Goal: Task Accomplishment & Management: Manage account settings

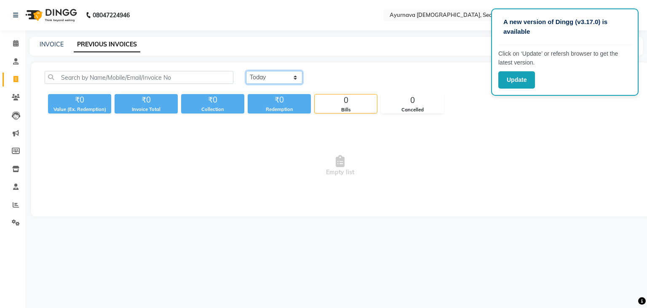
click at [286, 78] on select "[DATE] [DATE] Custom Range" at bounding box center [274, 77] width 56 height 13
select select "[DATE]"
click at [246, 71] on select "[DATE] [DATE] Custom Range" at bounding box center [274, 77] width 56 height 13
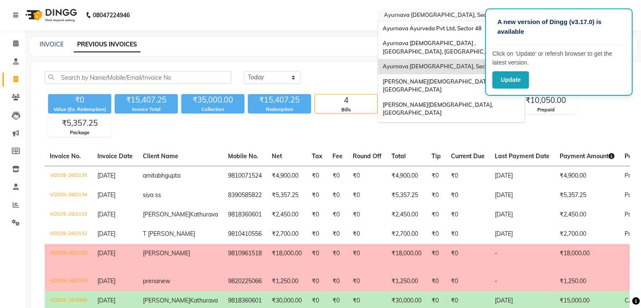
click at [465, 20] on ng-select "Select Location × [GEOGRAPHIC_DATA], [GEOGRAPHIC_DATA] Pvt Ltd, [GEOGRAPHIC_DAT…" at bounding box center [451, 15] width 147 height 11
click at [461, 28] on span "Ayurnava Ayurveda Pvt Ltd, Sector 48" at bounding box center [431, 28] width 99 height 7
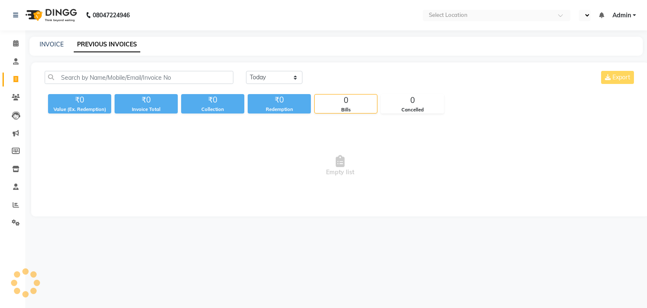
select select "en"
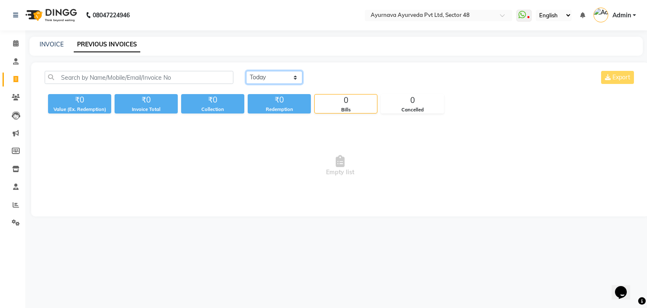
click at [279, 82] on select "[DATE] [DATE] Custom Range" at bounding box center [274, 77] width 56 height 13
select select "[DATE]"
click at [246, 71] on select "[DATE] [DATE] Custom Range" at bounding box center [274, 77] width 56 height 13
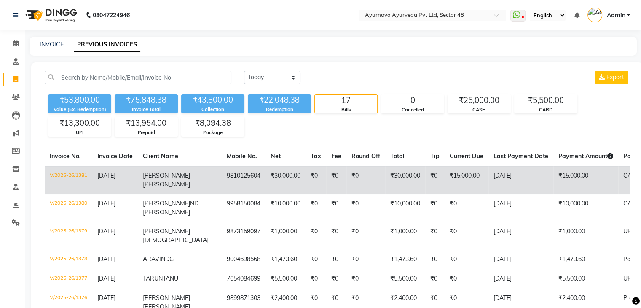
click at [553, 171] on td "₹15,000.00" at bounding box center [585, 180] width 65 height 28
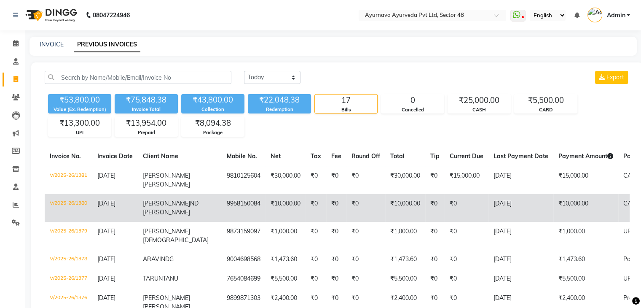
click at [389, 196] on td "₹10,000.00" at bounding box center [405, 208] width 40 height 28
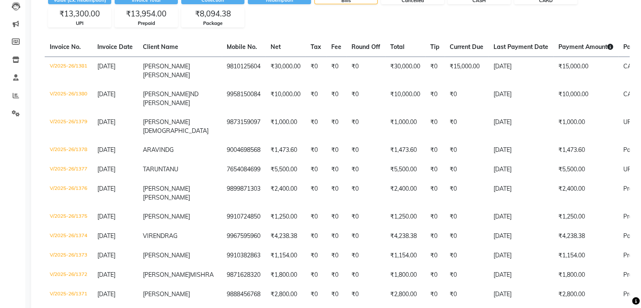
scroll to position [110, 0]
click at [222, 159] on td "7654084699" at bounding box center [244, 168] width 44 height 19
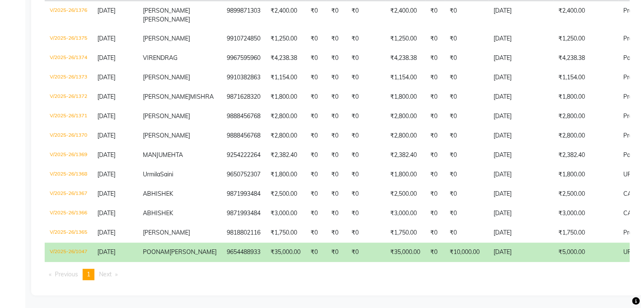
scroll to position [330, 0]
click at [326, 256] on td "₹0" at bounding box center [336, 251] width 20 height 19
click at [222, 262] on td "9654488933" at bounding box center [244, 251] width 44 height 19
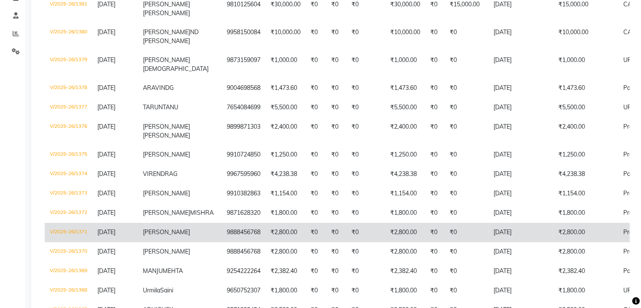
scroll to position [170, 0]
click at [176, 101] on td "TARUN TANU" at bounding box center [180, 108] width 84 height 19
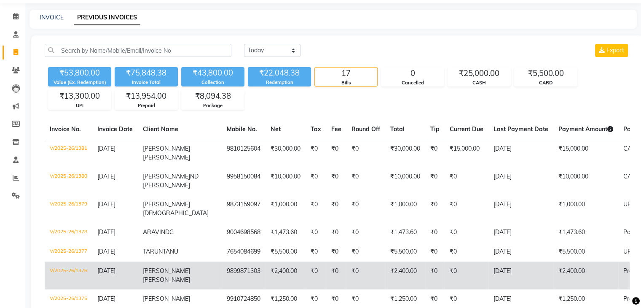
scroll to position [0, 0]
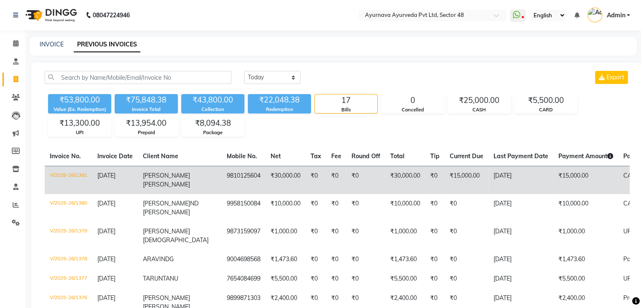
click at [156, 172] on span "KAMAL" at bounding box center [166, 176] width 47 height 8
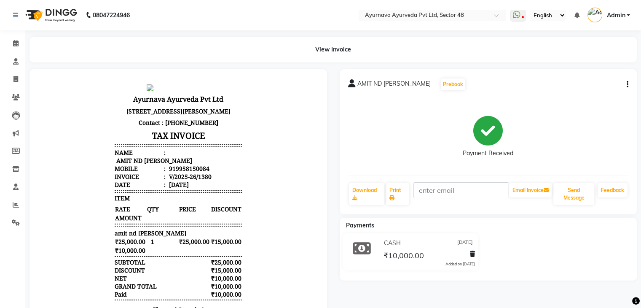
scroll to position [57, 0]
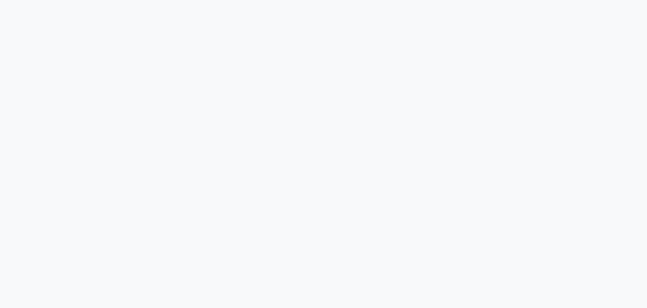
click at [312, 0] on html at bounding box center [323, 154] width 647 height 308
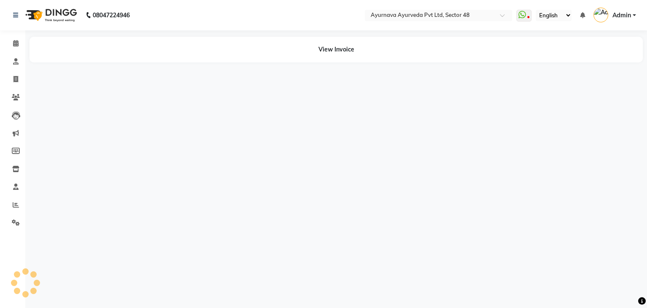
select select "en"
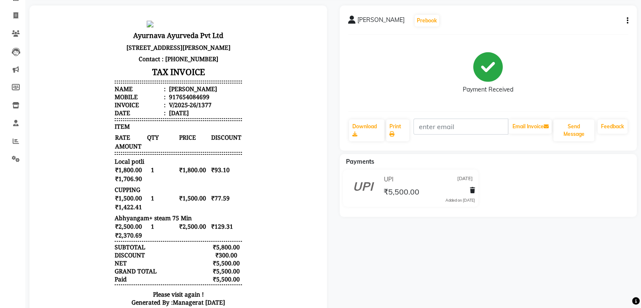
scroll to position [4, 0]
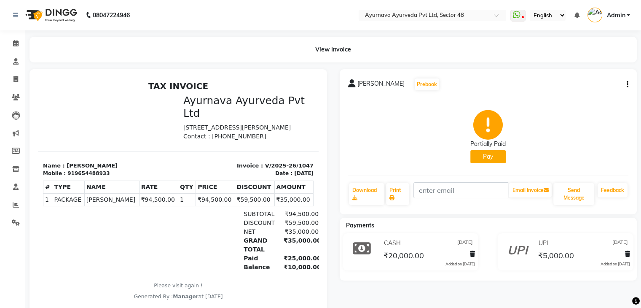
scroll to position [6, 0]
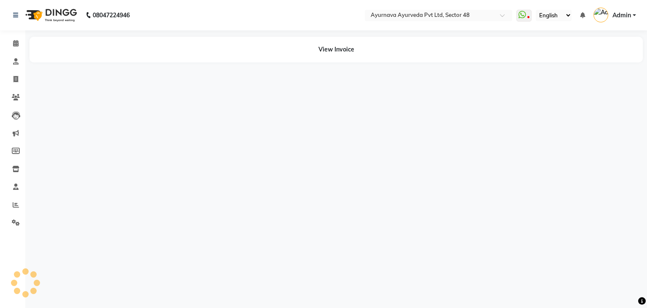
select select "en"
